Goal: Check status

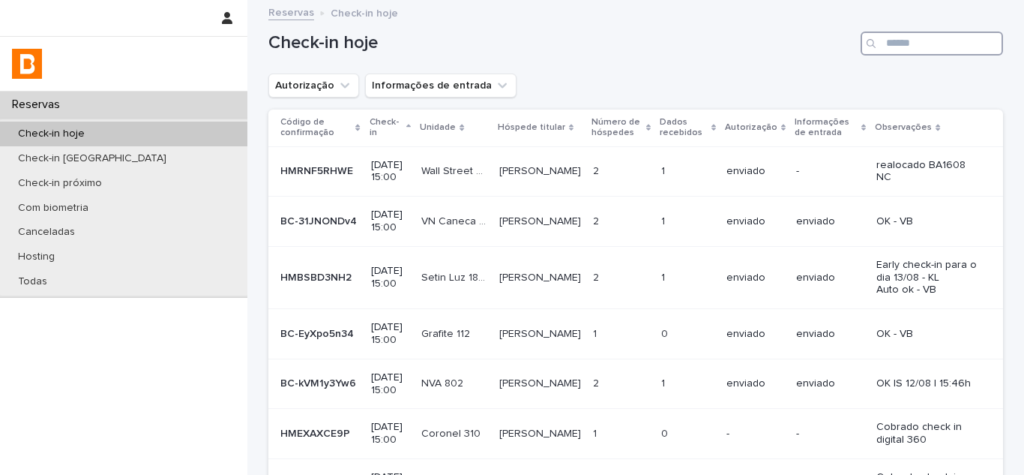
click at [883, 41] on input "Search" at bounding box center [932, 43] width 142 height 24
paste input "**********"
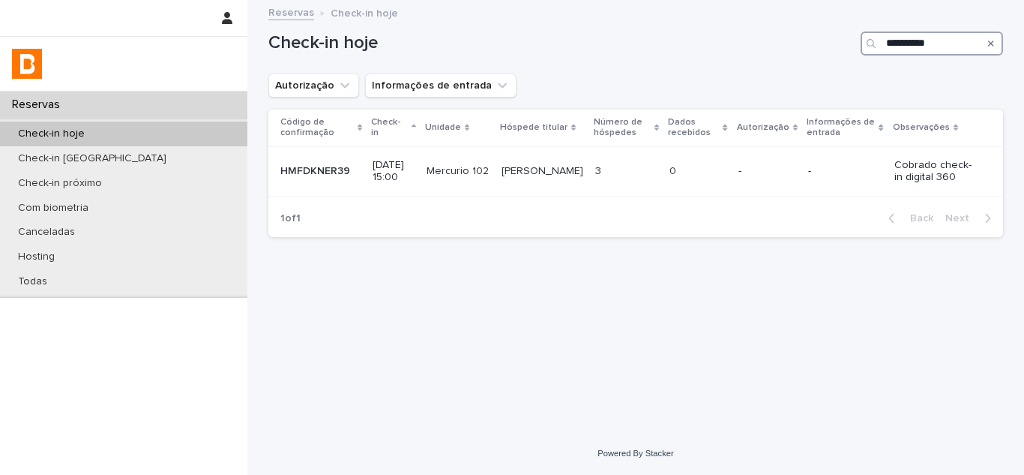
type input "**********"
click at [991, 40] on icon "Search" at bounding box center [991, 43] width 6 height 9
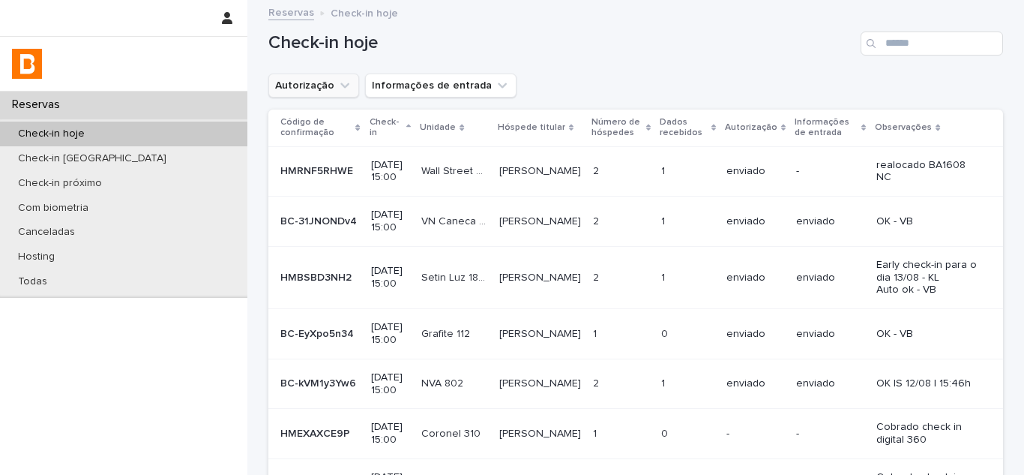
click at [337, 83] on icon "Autorização" at bounding box center [344, 85] width 15 height 15
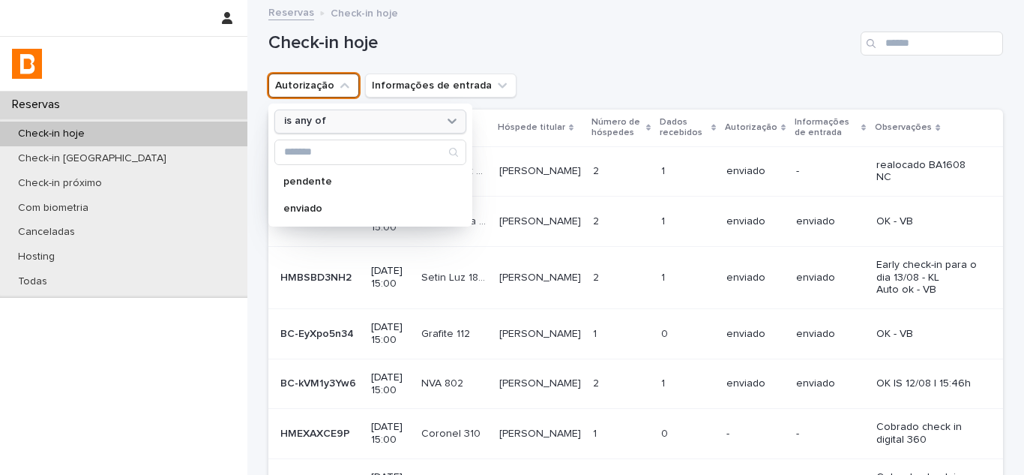
click at [319, 119] on div "is any of" at bounding box center [361, 121] width 166 height 16
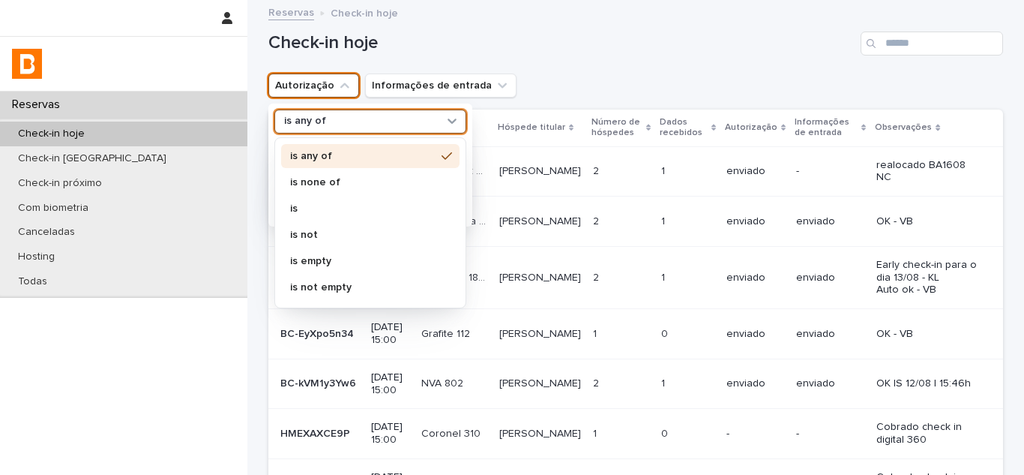
drag, startPoint x: 336, startPoint y: 163, endPoint x: 334, endPoint y: 177, distance: 14.4
click at [336, 163] on div "is any of" at bounding box center [370, 156] width 178 height 24
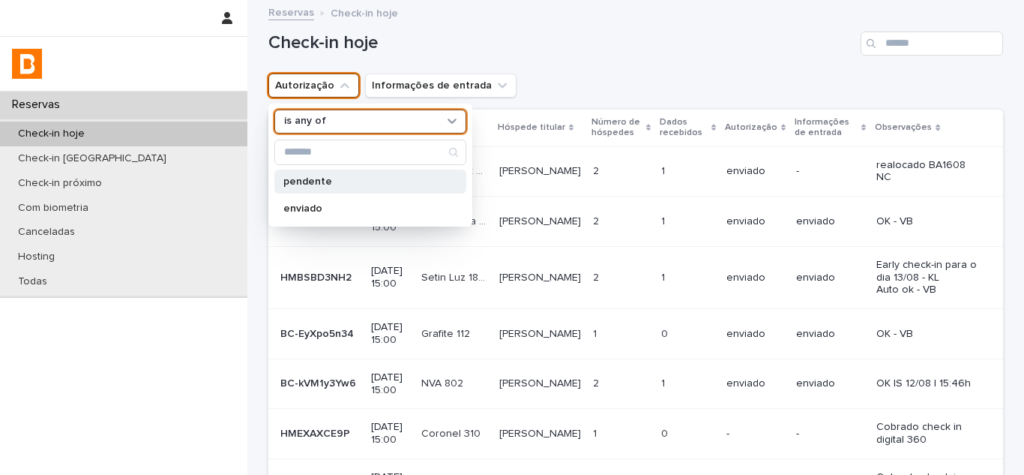
click at [334, 178] on p "pendente" at bounding box center [362, 181] width 159 height 10
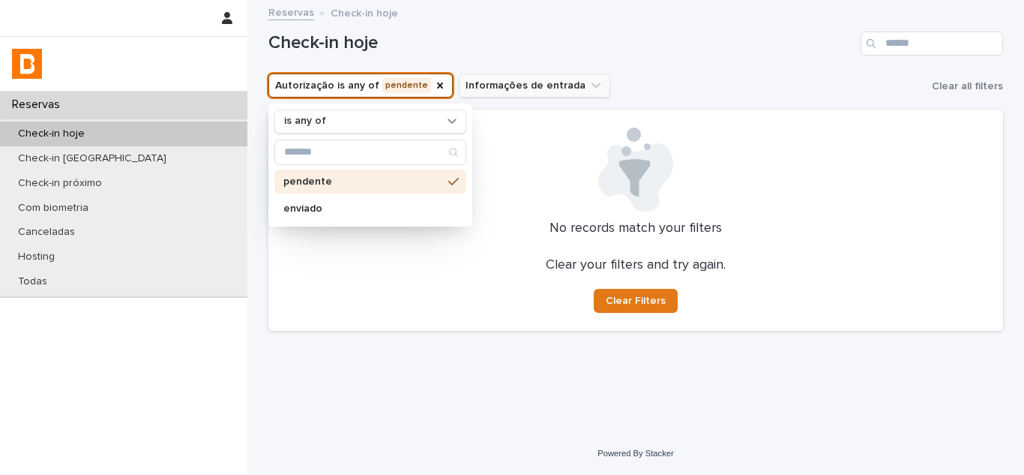
click at [434, 84] on icon "Autorização" at bounding box center [440, 85] width 12 height 12
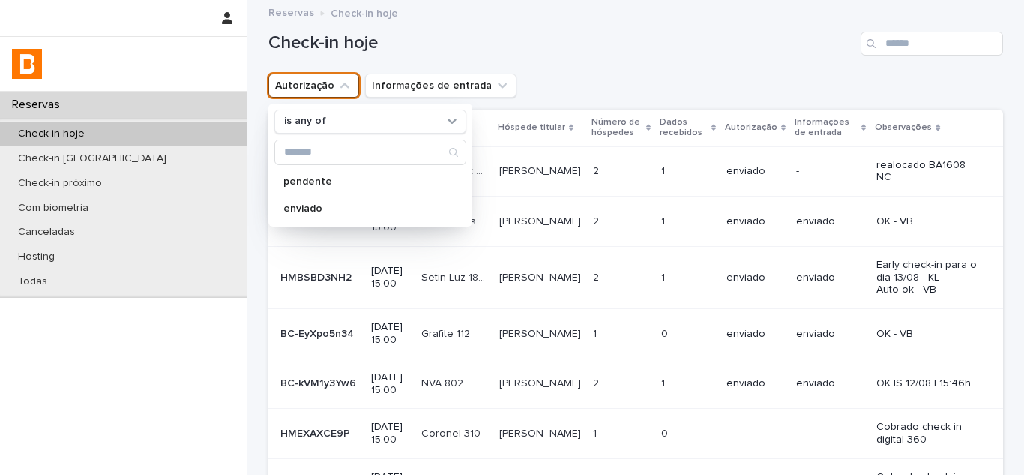
click at [337, 78] on icon "Autorização" at bounding box center [344, 85] width 15 height 15
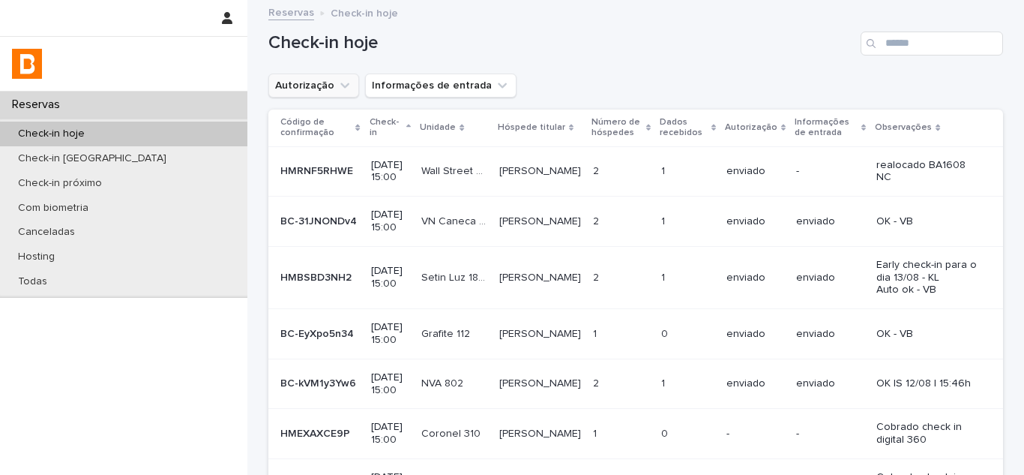
click at [337, 81] on icon "Autorização" at bounding box center [344, 85] width 15 height 15
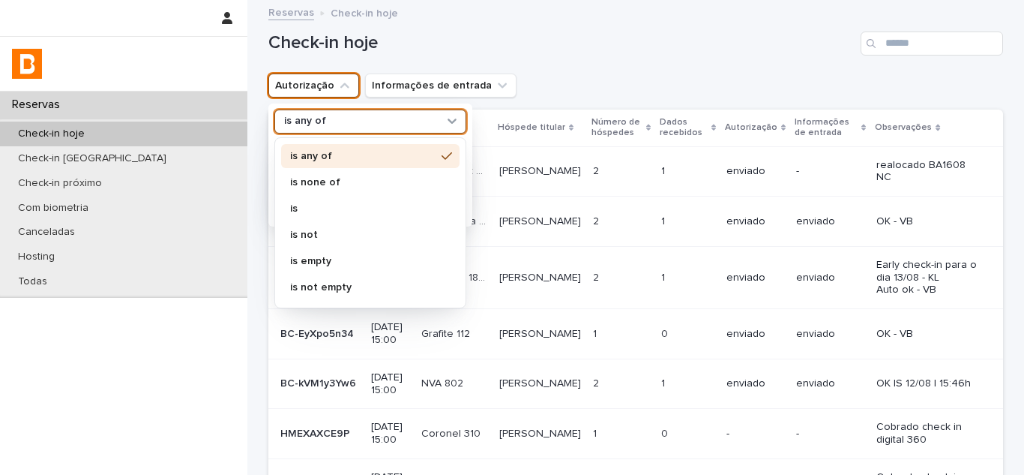
click at [336, 128] on div "is any of" at bounding box center [361, 121] width 166 height 16
click at [314, 181] on p "is none of" at bounding box center [362, 182] width 145 height 10
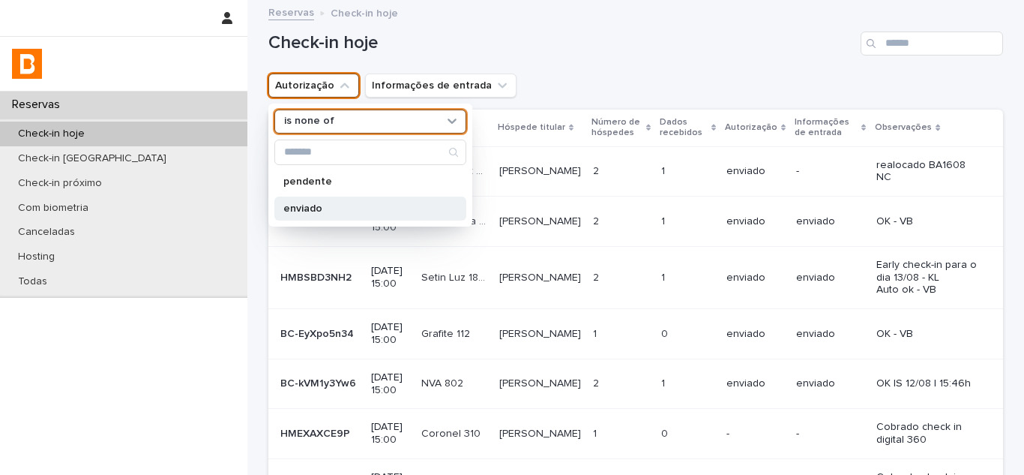
click at [310, 202] on div "enviado" at bounding box center [370, 208] width 192 height 24
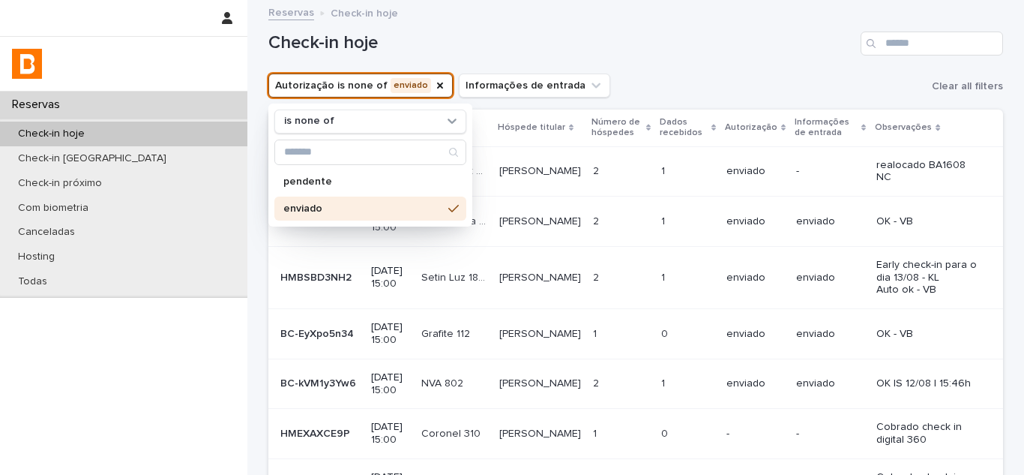
click at [598, 82] on div "Autorização is none of enviado is none of pendente enviado Informações de entra…" at bounding box center [635, 85] width 735 height 24
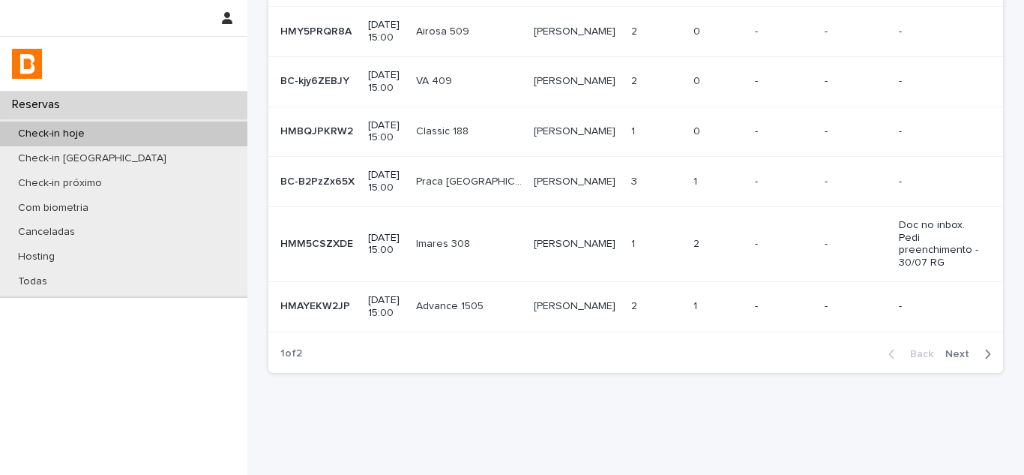
scroll to position [354, 0]
